Goal: Check status: Check status

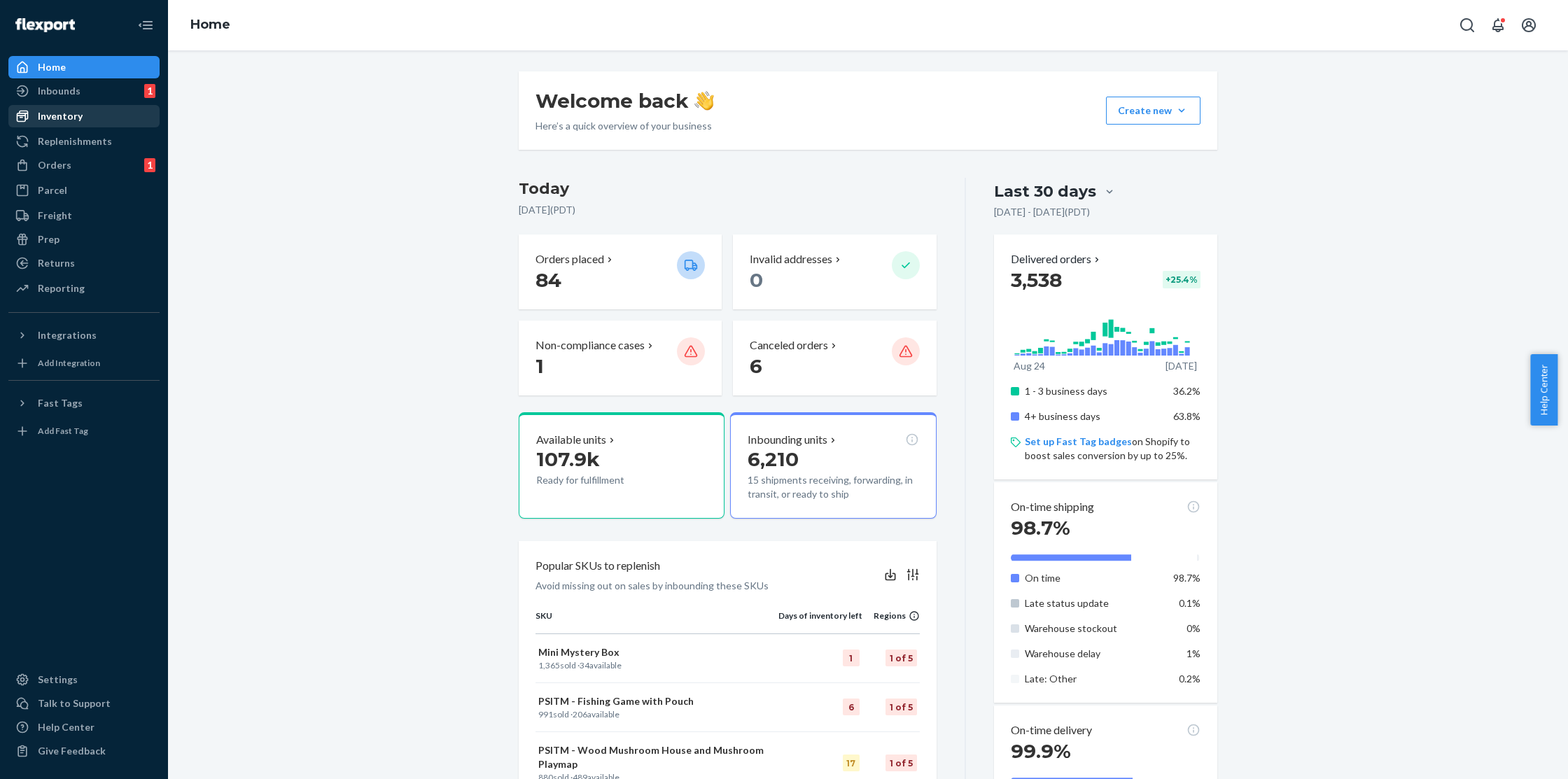
click at [61, 120] on div "Inventory" at bounding box center [60, 116] width 45 height 14
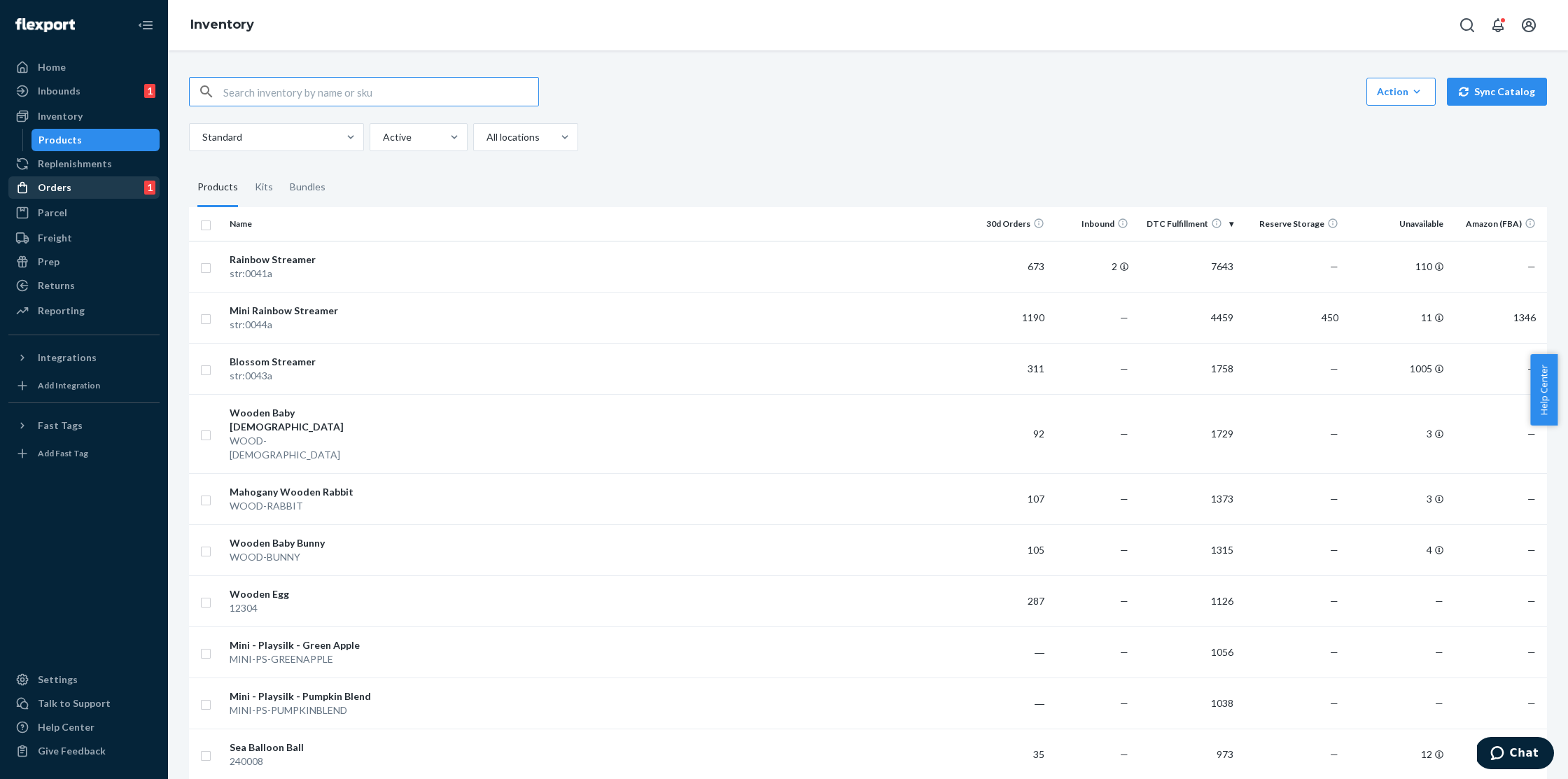
click at [33, 193] on div at bounding box center [26, 187] width 22 height 14
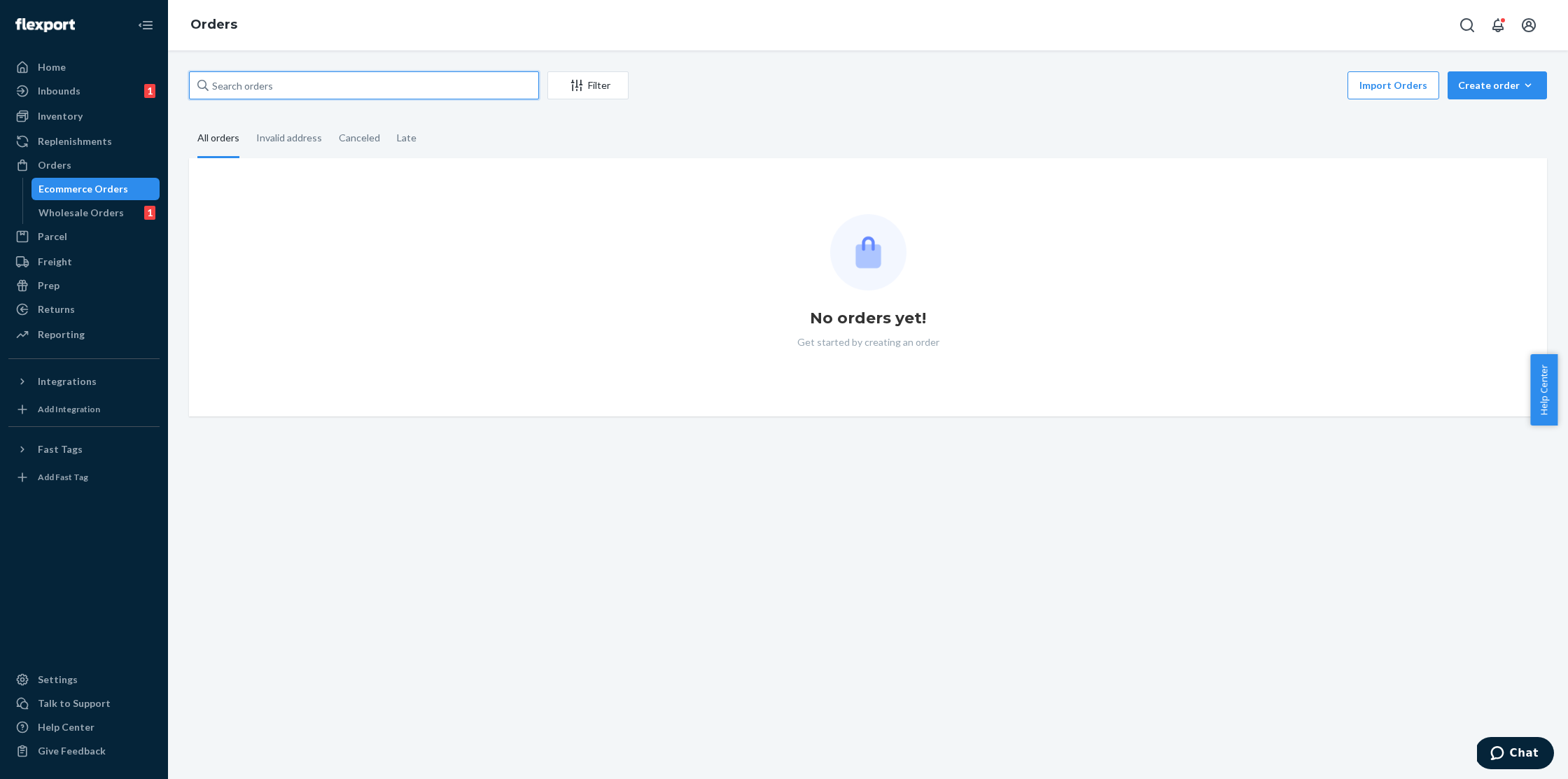
click at [292, 84] on input "text" at bounding box center [364, 85] width 350 height 28
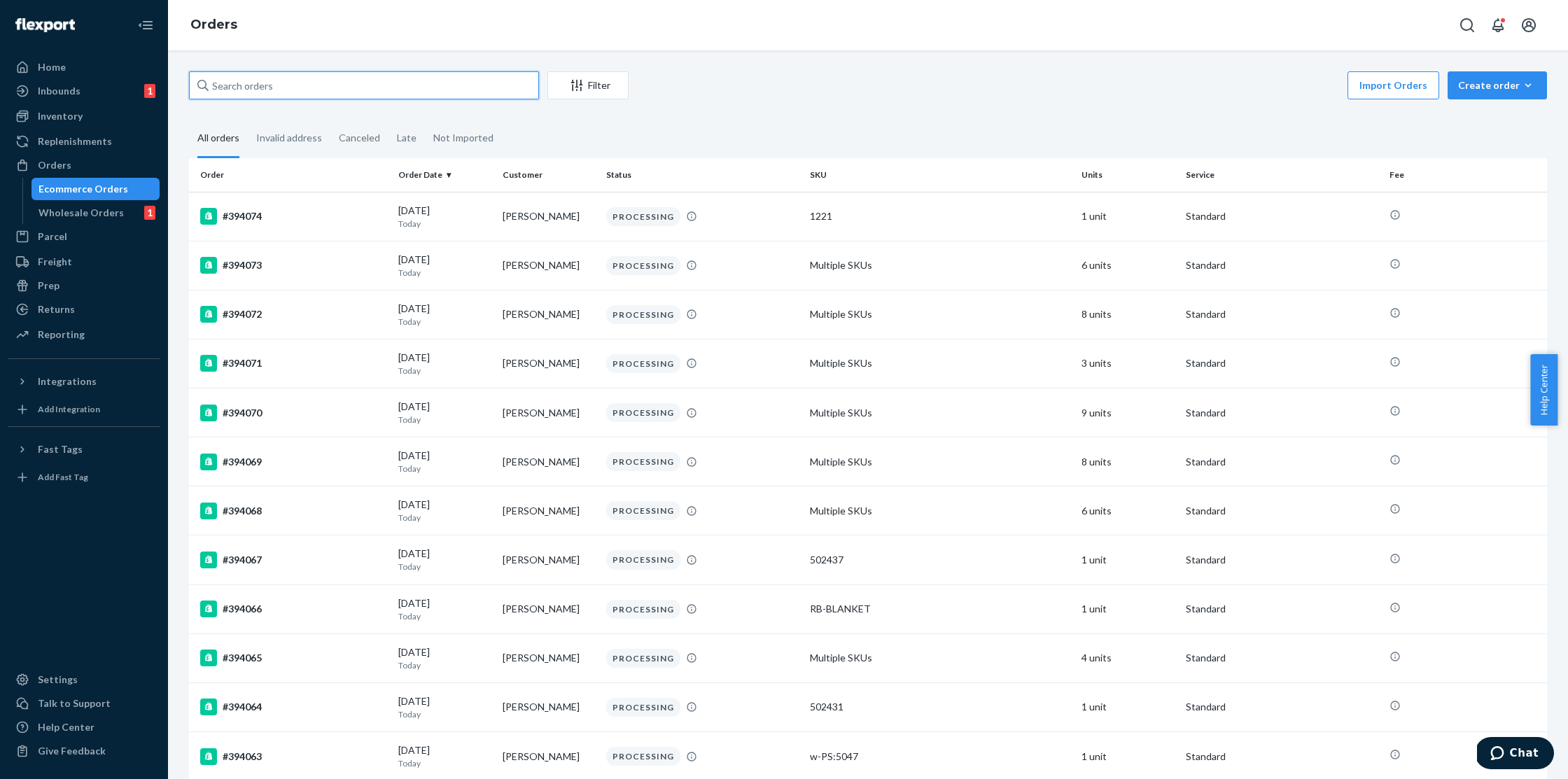
paste input "[PERSON_NAME]"
type input "[PERSON_NAME]"
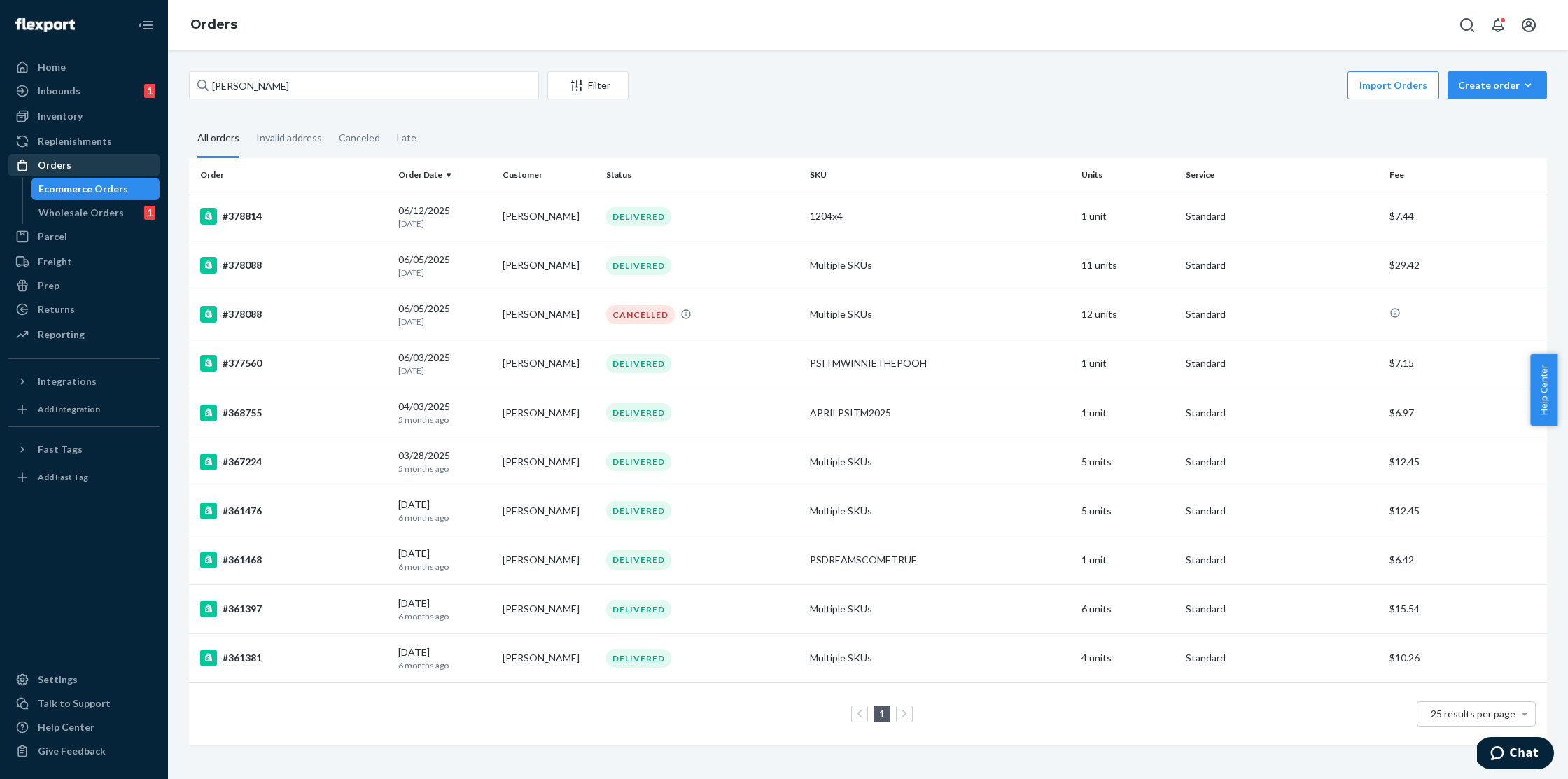
click at [101, 166] on div "Orders" at bounding box center [84, 164] width 148 height 20
drag, startPoint x: 312, startPoint y: 84, endPoint x: 177, endPoint y: 83, distance: 135.0
click at [177, 83] on div "[PERSON_NAME] Filter Import Orders Create order Ecommerce order Removal order A…" at bounding box center [868, 415] width 1400 height 729
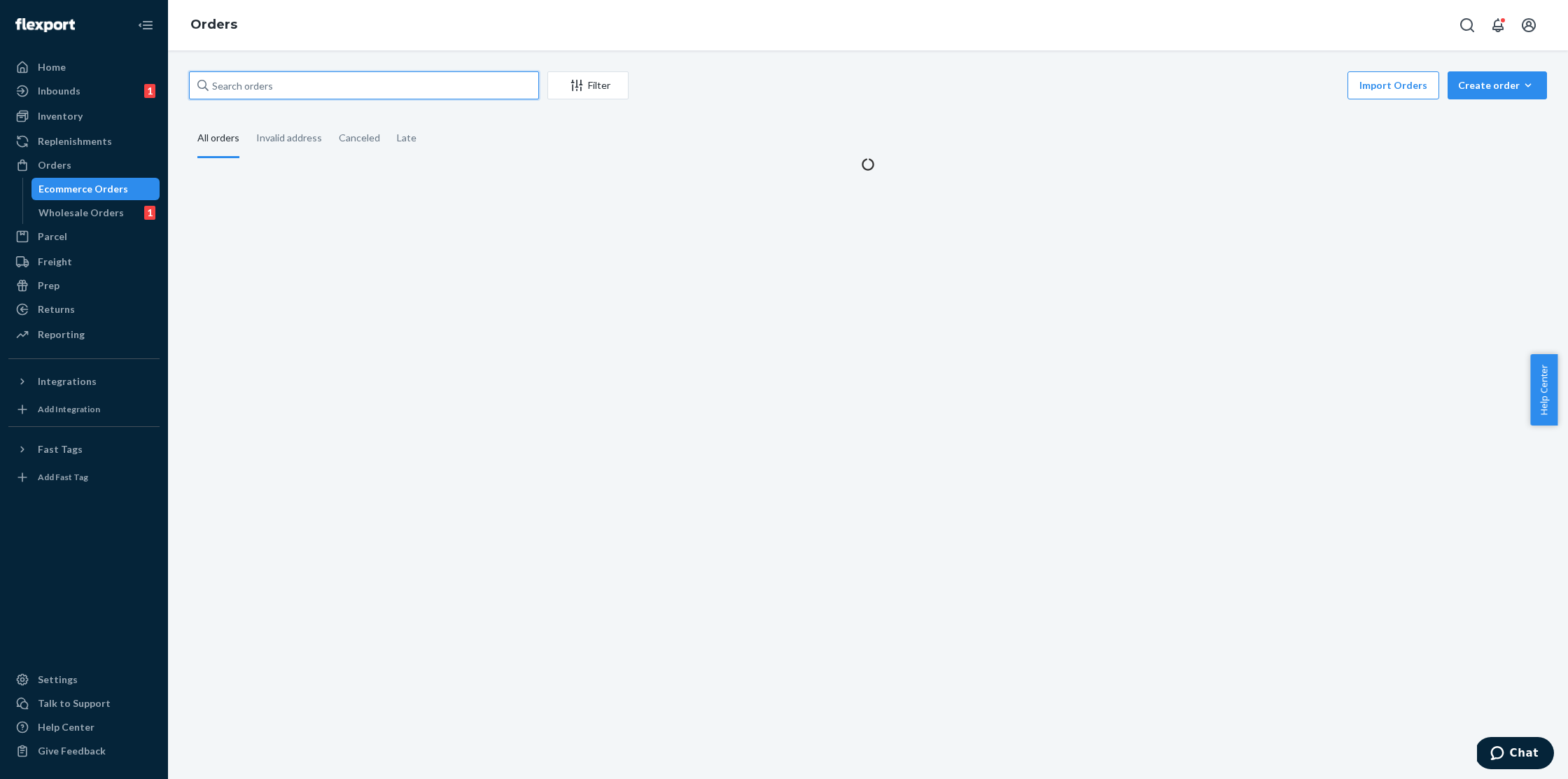
paste input "135475766"
type input "135475766"
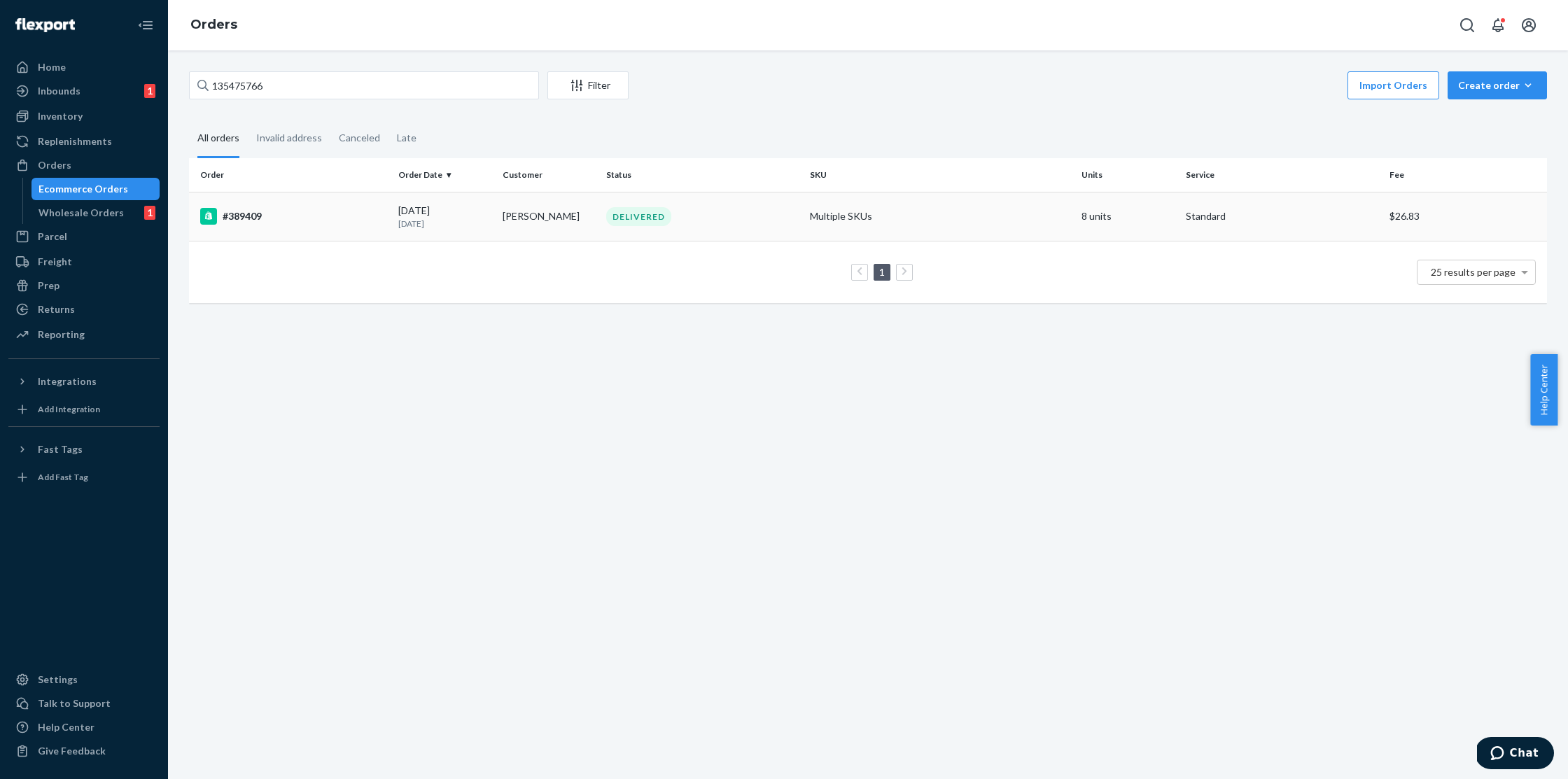
click at [238, 220] on div "#389409" at bounding box center [293, 216] width 187 height 17
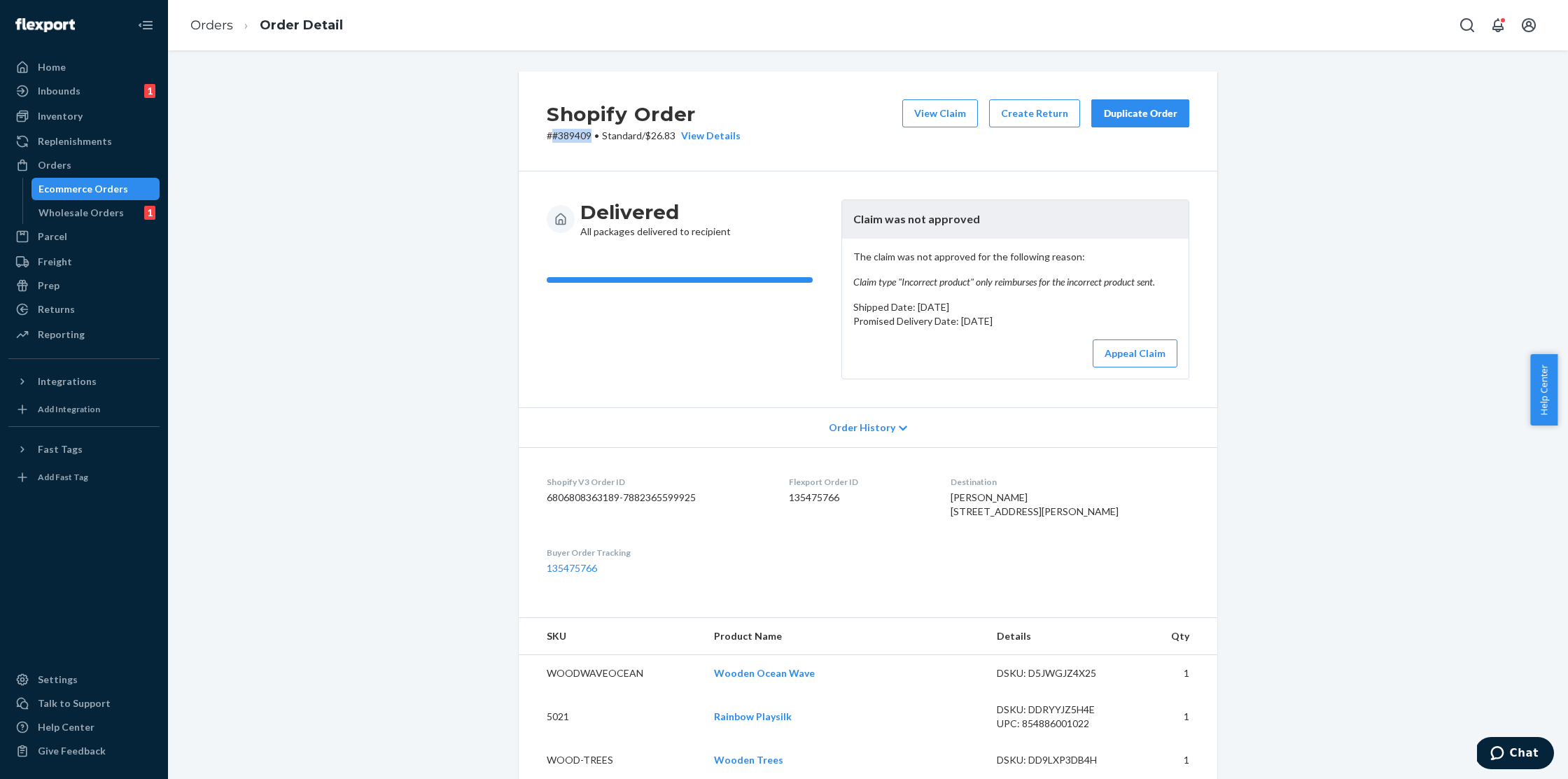
drag, startPoint x: 586, startPoint y: 135, endPoint x: 549, endPoint y: 139, distance: 37.2
click at [549, 139] on p "# #389409 • Standard / $26.83 View Details" at bounding box center [644, 135] width 194 height 14
copy p "#389409"
click at [75, 115] on div "Inventory" at bounding box center [60, 116] width 45 height 14
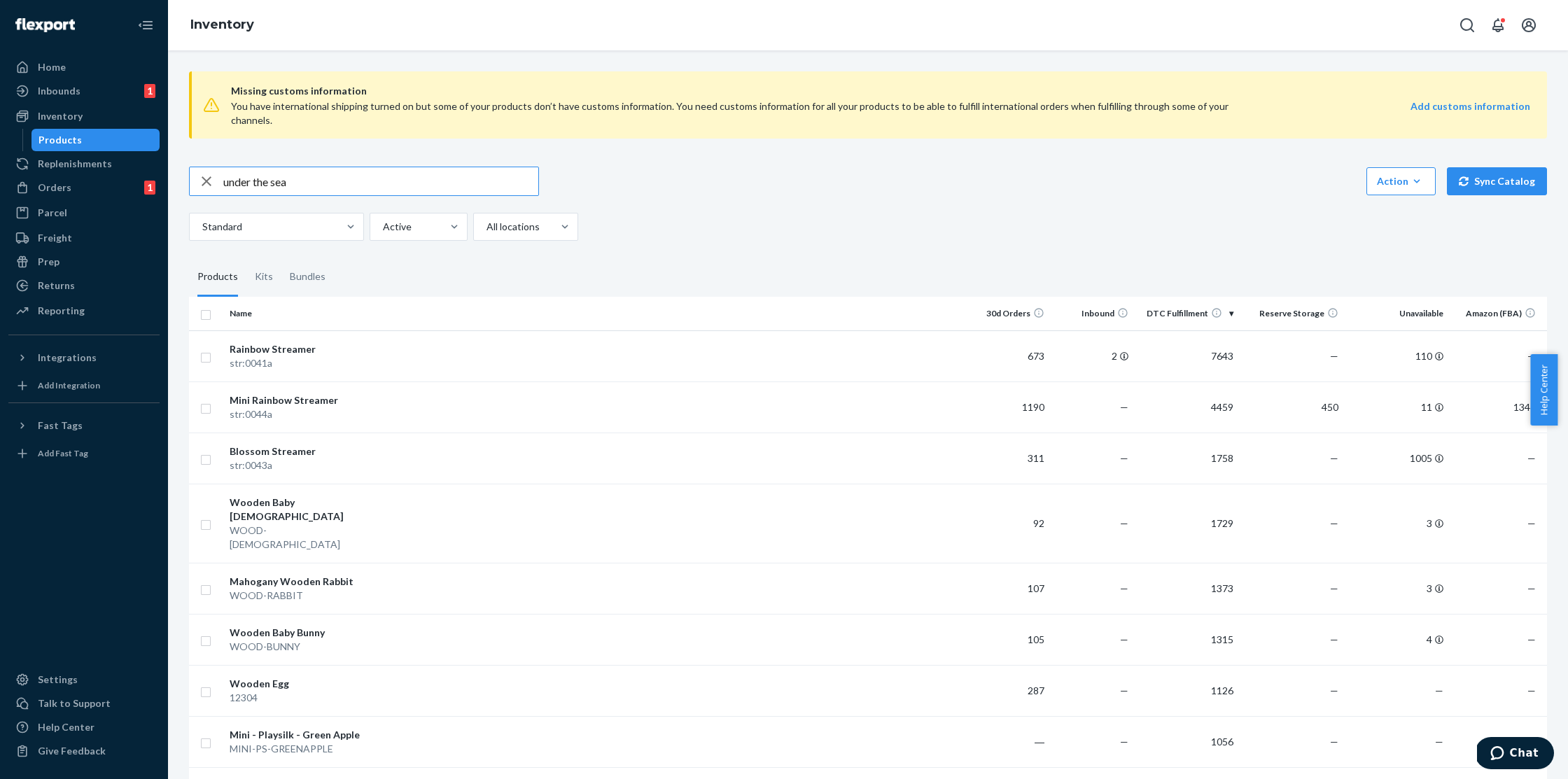
type input "under the sea"
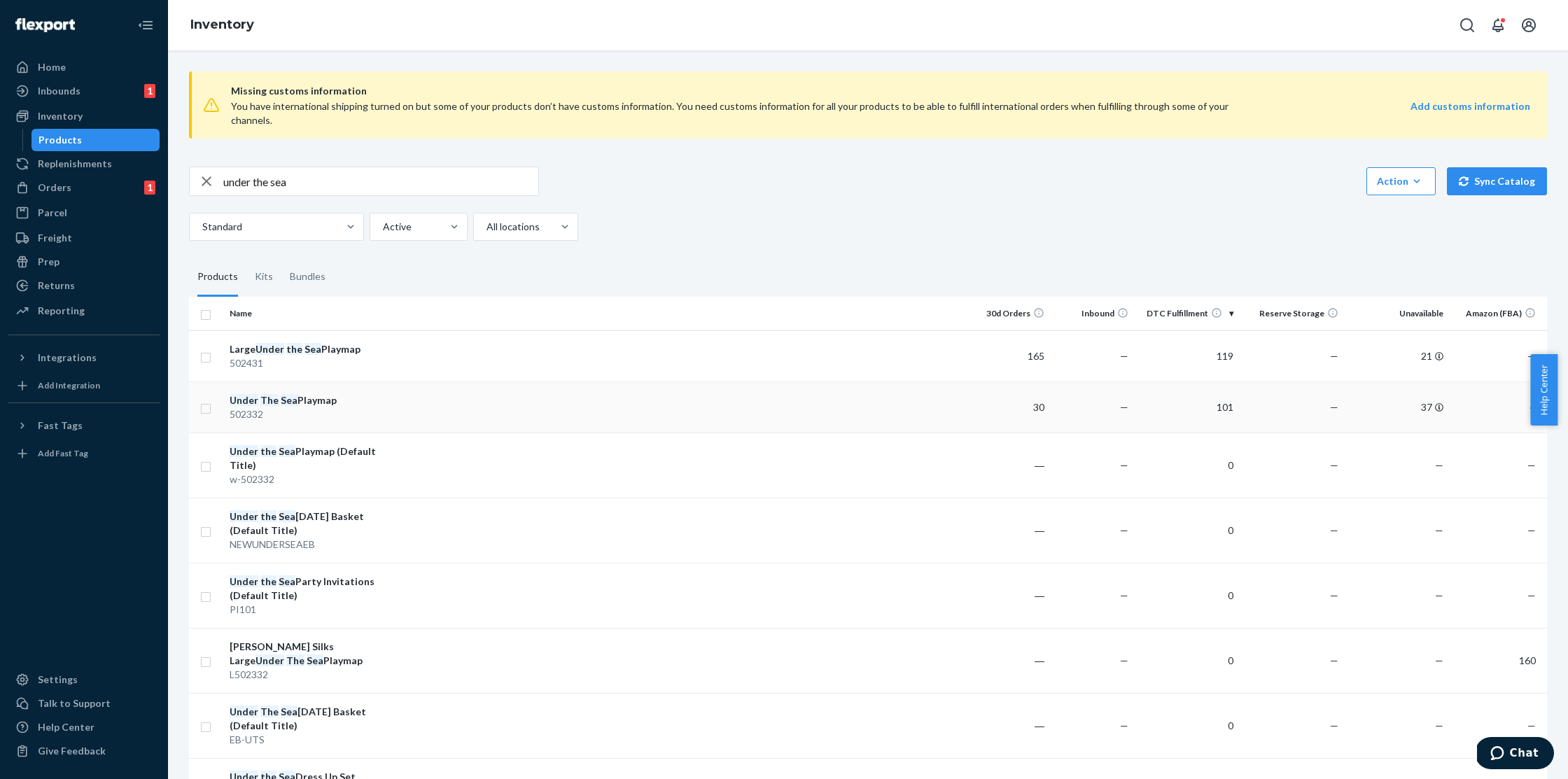
click at [309, 393] on div "Under The Sea Playmap" at bounding box center [303, 400] width 146 height 14
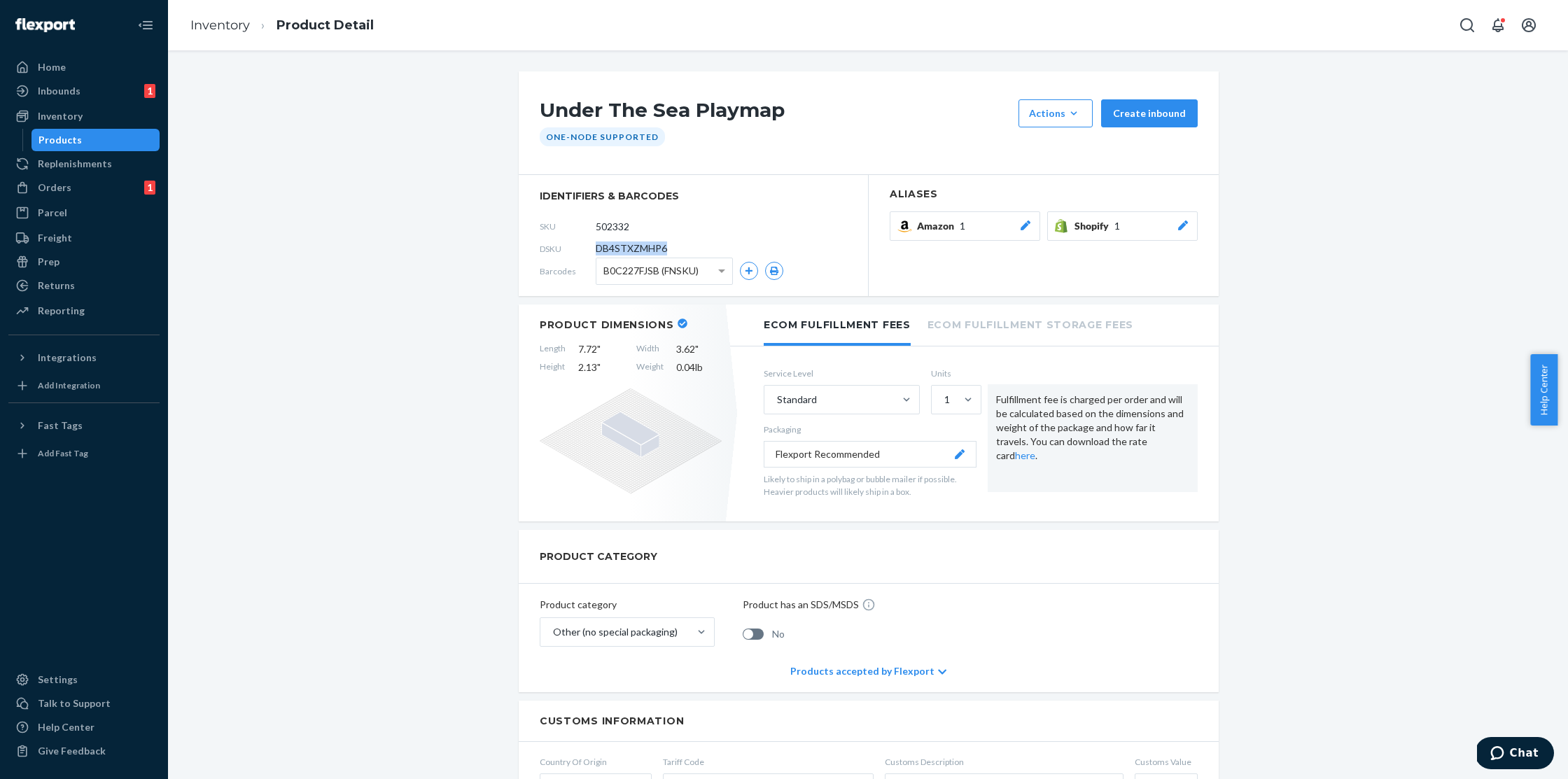
drag, startPoint x: 671, startPoint y: 250, endPoint x: 579, endPoint y: 250, distance: 92.0
click at [579, 250] on div "DSKU DB4STXZMHP6" at bounding box center [693, 249] width 307 height 22
copy div "DB4STXZMHP6"
click at [215, 30] on link "Inventory" at bounding box center [221, 26] width 60 height 15
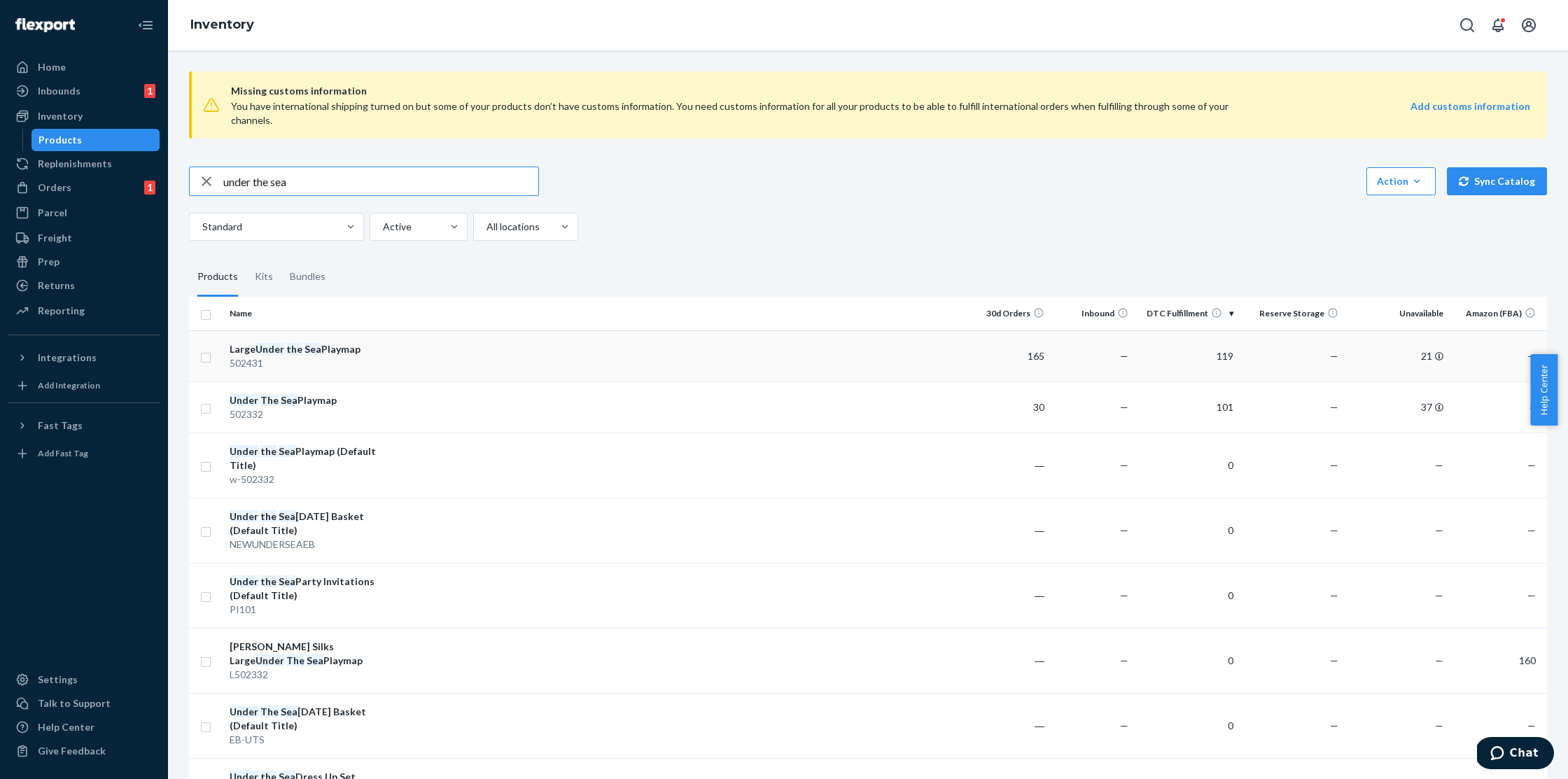
click at [284, 356] on div "502431" at bounding box center [303, 363] width 146 height 14
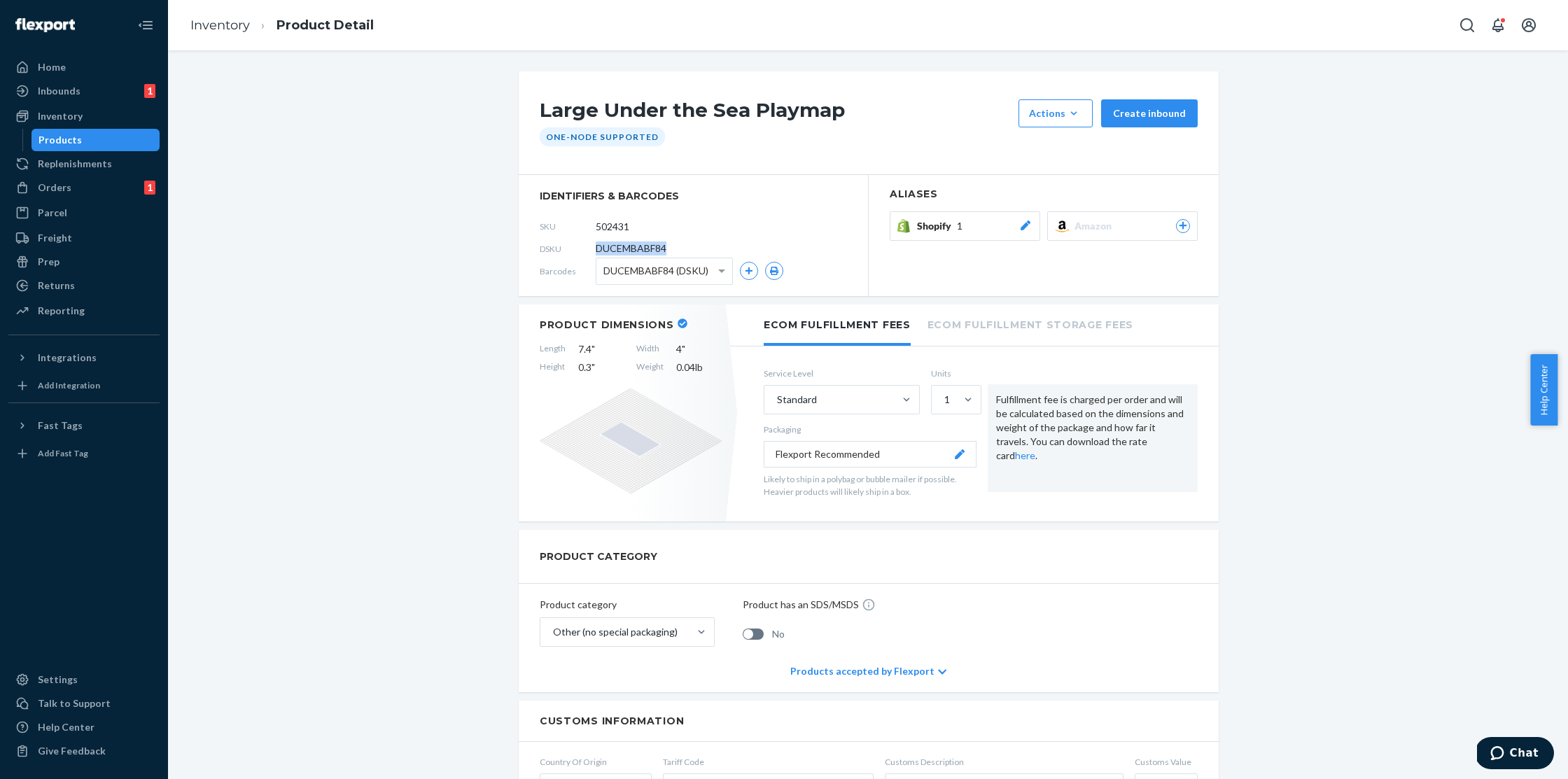
drag, startPoint x: 671, startPoint y: 246, endPoint x: 592, endPoint y: 249, distance: 79.1
click at [592, 249] on div "DSKU DUCEMBABF84" at bounding box center [693, 249] width 307 height 22
copy span "DUCEMBABF84"
click at [686, 263] on span "DUCEMBABF84 (DSKU)" at bounding box center [656, 271] width 105 height 24
